Goal: Transaction & Acquisition: Subscribe to service/newsletter

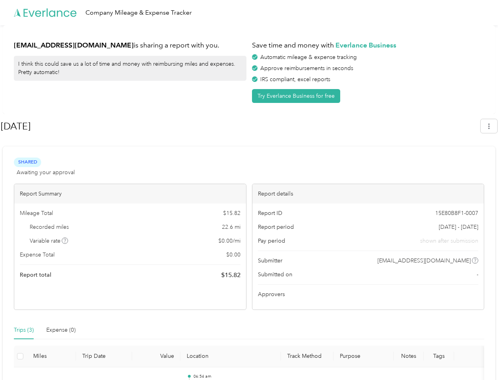
click at [252, 190] on div "Report details" at bounding box center [368, 193] width 232 height 19
click at [251, 13] on div "Company Mileage & Expense Tracker" at bounding box center [249, 12] width 498 height 25
click at [297, 96] on button "Try Everlance Business for free" at bounding box center [296, 96] width 88 height 14
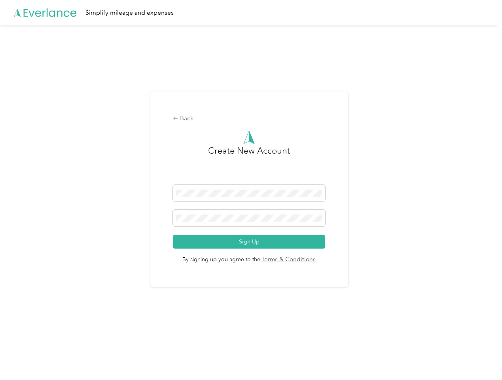
click at [240, 126] on div "Back Create New Account Sign Up By signing up you agree to the Terms & Conditio…" at bounding box center [249, 189] width 198 height 196
click at [493, 126] on div "Back Create New Account Sign Up By signing up you agree to the Terms & Conditio…" at bounding box center [249, 192] width 498 height 334
click at [65, 240] on div "Back Create New Account Sign Up By signing up you agree to the Terms & Conditio…" at bounding box center [249, 192] width 498 height 334
click at [312, 260] on link "Terms & Conditions" at bounding box center [288, 259] width 56 height 9
click at [24, 330] on div "Back Create New Account Sign Up By signing up you agree to the Terms & Conditio…" at bounding box center [249, 192] width 498 height 334
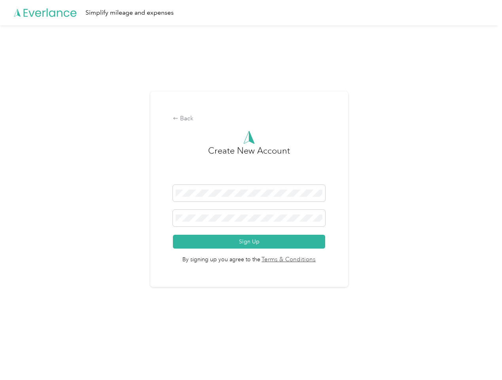
click at [61, 330] on div "Back Create New Account Sign Up By signing up you agree to the Terms & Conditio…" at bounding box center [249, 192] width 498 height 334
click at [20, 356] on div "Back Create New Account Sign Up By signing up you agree to the Terms & Conditio…" at bounding box center [249, 192] width 498 height 334
